Goal: Navigation & Orientation: Find specific page/section

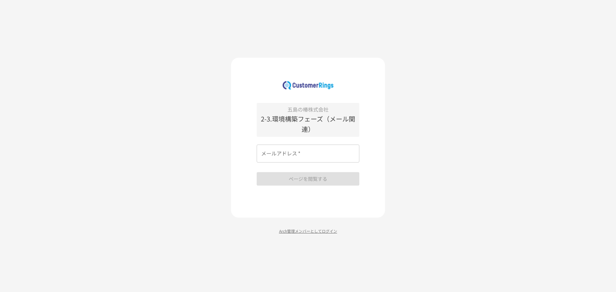
click at [317, 232] on p "Arch管理メンバーとしてログイン" at bounding box center [308, 231] width 154 height 6
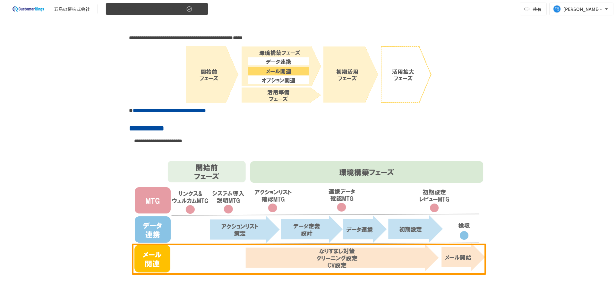
click at [172, 10] on span "2-3.環境構築フェーズ（メール関連）" at bounding box center [147, 9] width 75 height 8
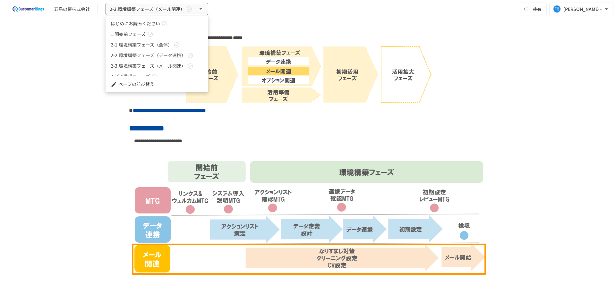
click at [156, 25] on span "はじめにお読みください" at bounding box center [135, 23] width 49 height 7
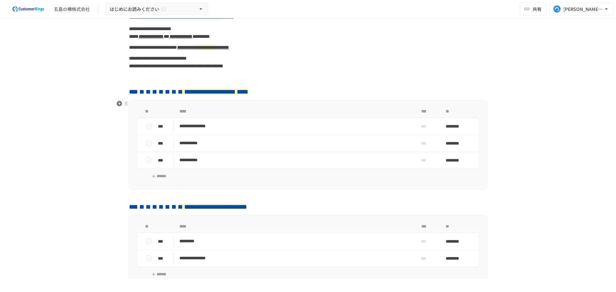
scroll to position [64, 0]
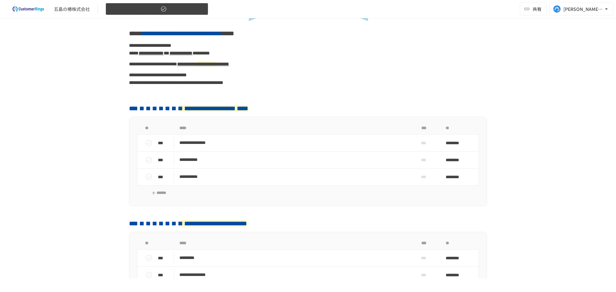
click at [151, 9] on span "はじめにお読みください" at bounding box center [134, 9] width 49 height 8
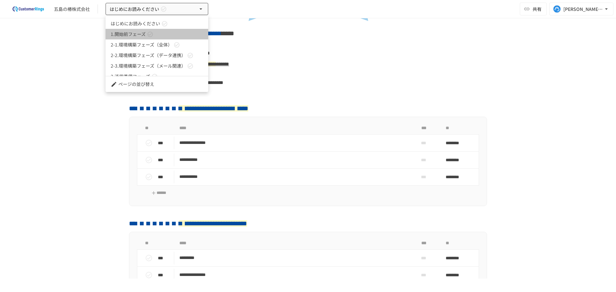
click at [159, 30] on link "1.開始前フェーズ" at bounding box center [156, 34] width 103 height 11
